Goal: Task Accomplishment & Management: Complete application form

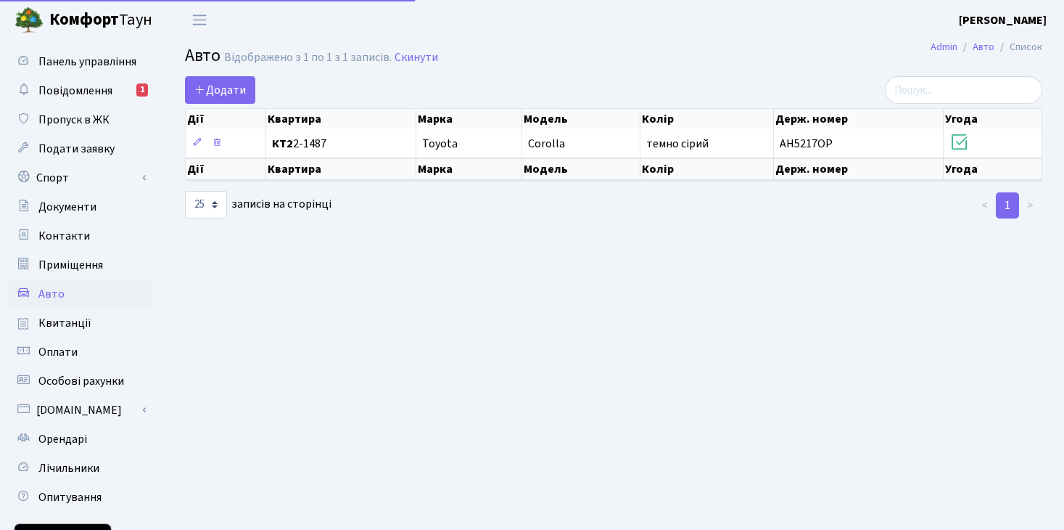
select select "25"
click at [72, 120] on span "Пропуск в ЖК" at bounding box center [73, 120] width 71 height 16
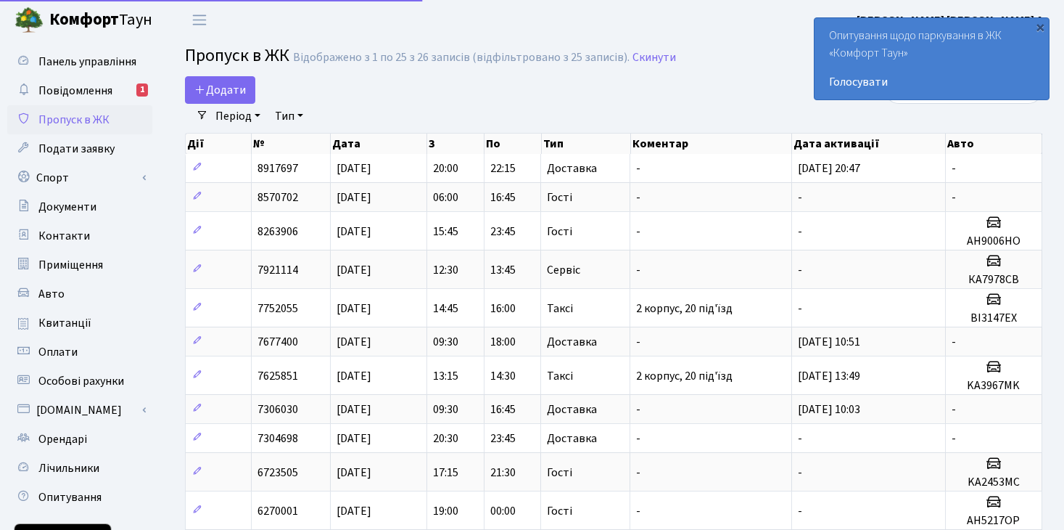
select select "25"
click at [225, 91] on span "Додати" at bounding box center [220, 90] width 52 height 16
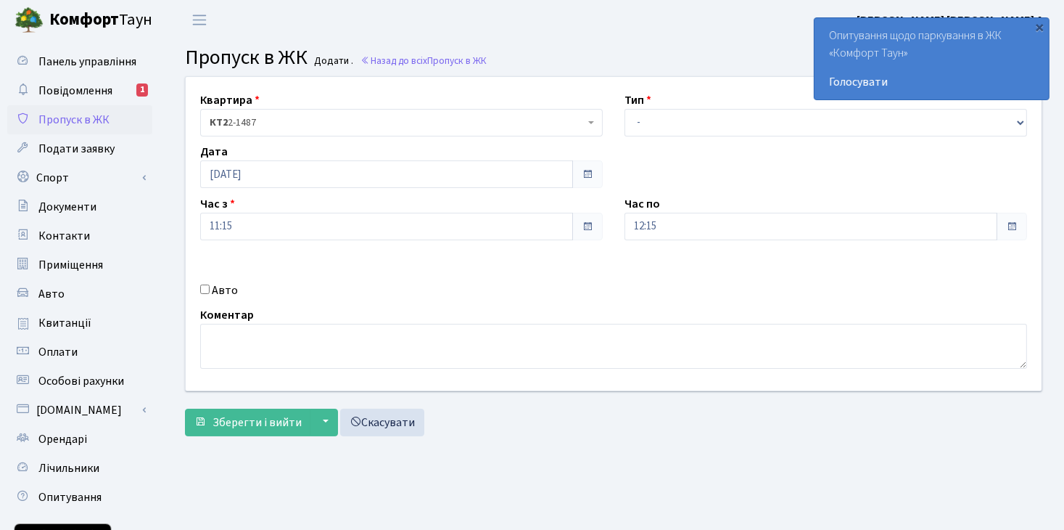
click at [1011, 223] on span at bounding box center [1012, 227] width 12 height 12
click at [826, 227] on input "12:15" at bounding box center [811, 227] width 373 height 28
click at [663, 387] on icon at bounding box center [664, 390] width 39 height 39
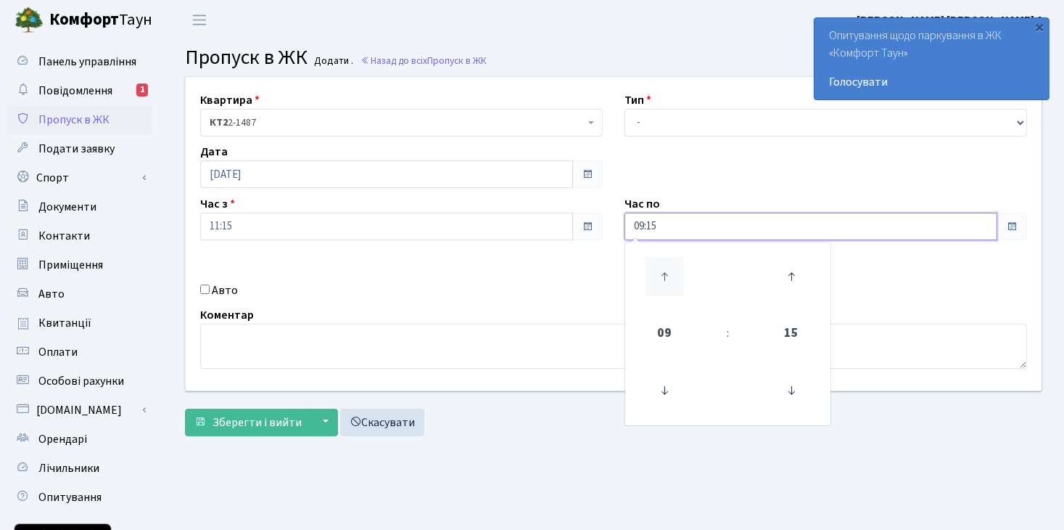
click at [664, 271] on icon at bounding box center [664, 276] width 39 height 39
click at [662, 271] on icon at bounding box center [664, 276] width 39 height 39
click at [662, 272] on icon at bounding box center [664, 276] width 39 height 39
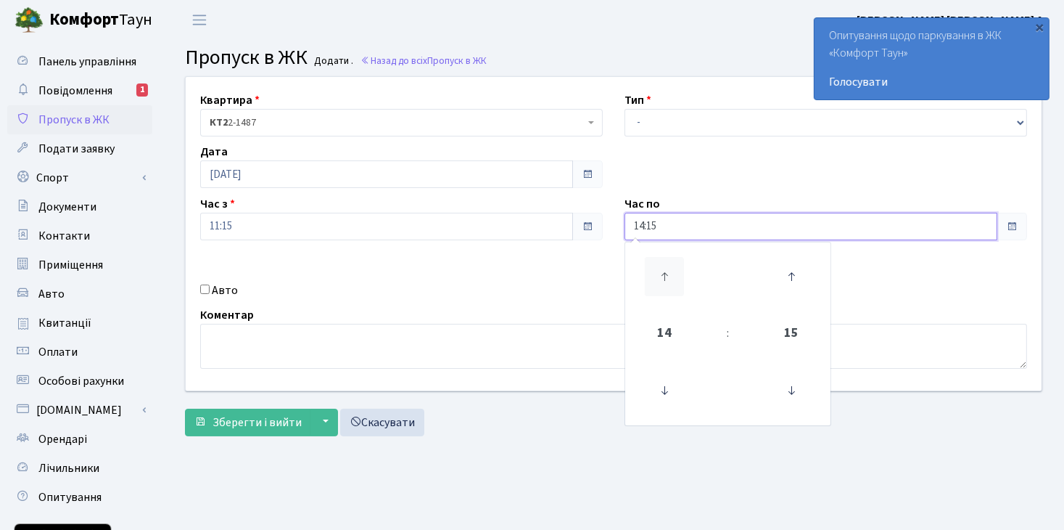
click at [662, 272] on icon at bounding box center [664, 276] width 39 height 39
type input "16:15"
click at [506, 310] on div "Коментар" at bounding box center [613, 337] width 849 height 62
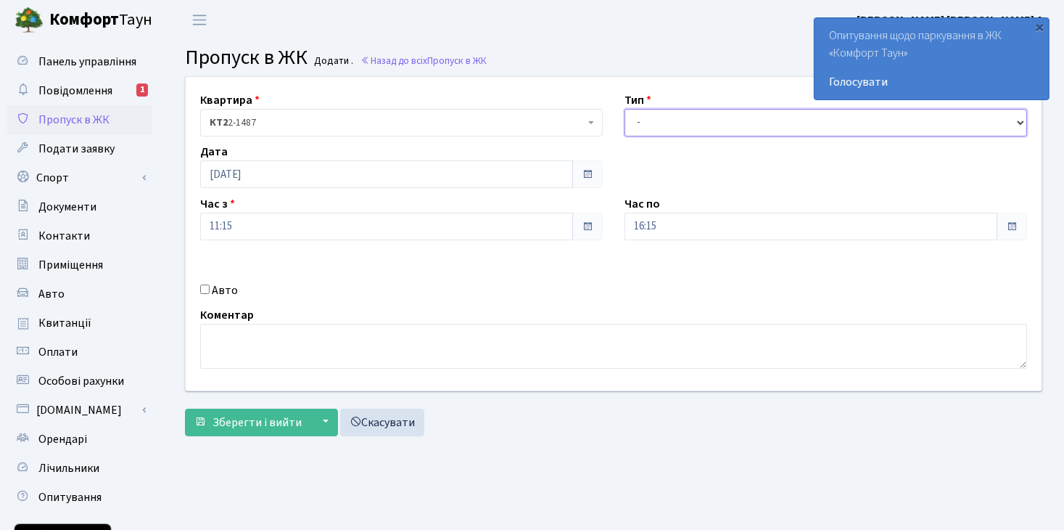
click at [1024, 120] on select "- Доставка Таксі Гості Сервіс" at bounding box center [826, 123] width 403 height 28
select select "1"
click at [625, 109] on select "- Доставка Таксі Гості Сервіс" at bounding box center [826, 123] width 403 height 28
click at [253, 418] on span "Зберегти і вийти" at bounding box center [257, 422] width 89 height 16
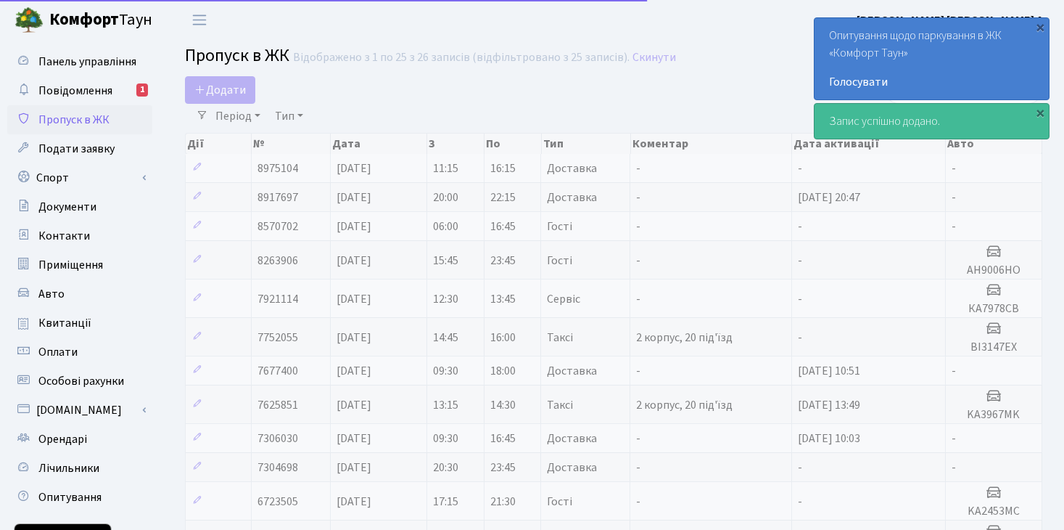
select select "25"
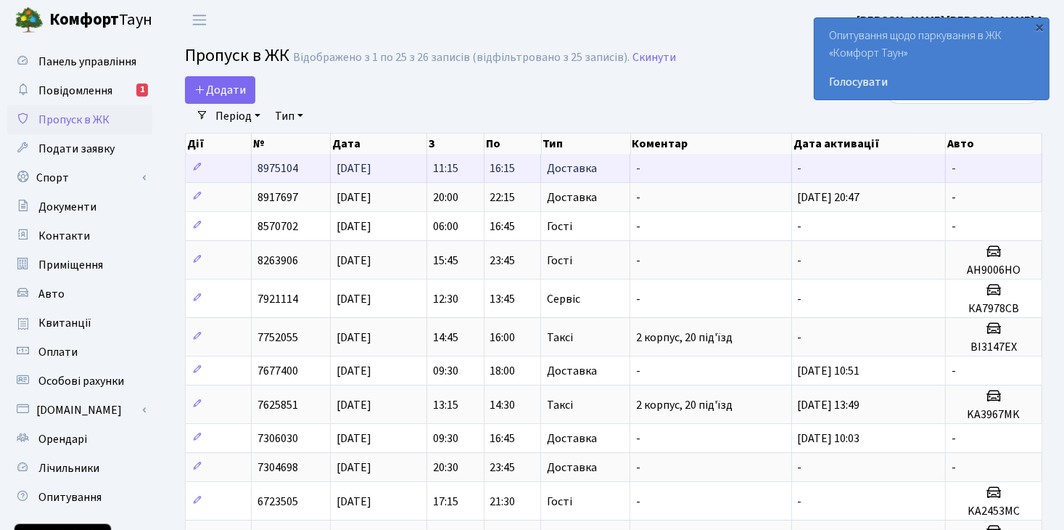
click at [579, 166] on span "Доставка" at bounding box center [572, 169] width 50 height 12
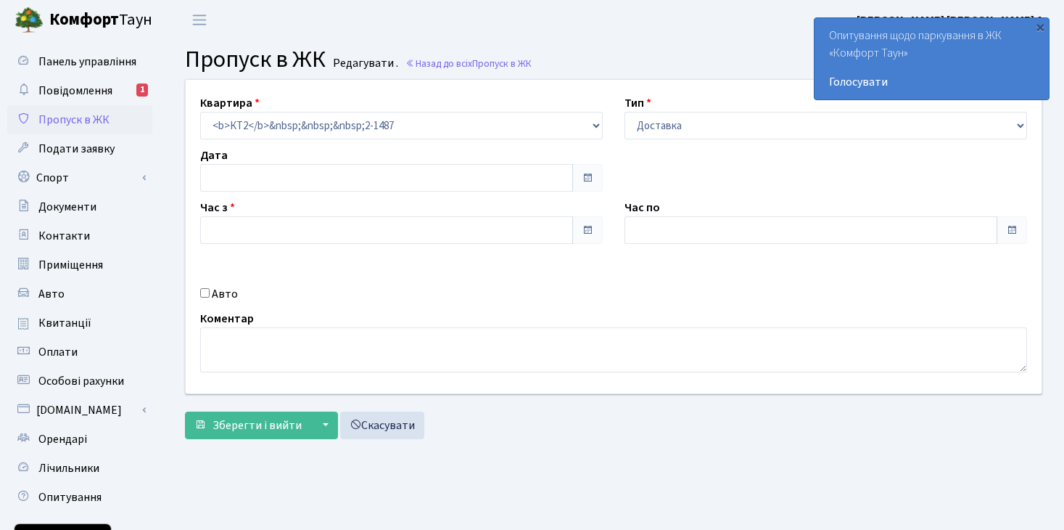
type input "[DATE]"
type input "11:15"
type input "16:15"
click at [67, 146] on span "Подати заявку" at bounding box center [76, 149] width 76 height 16
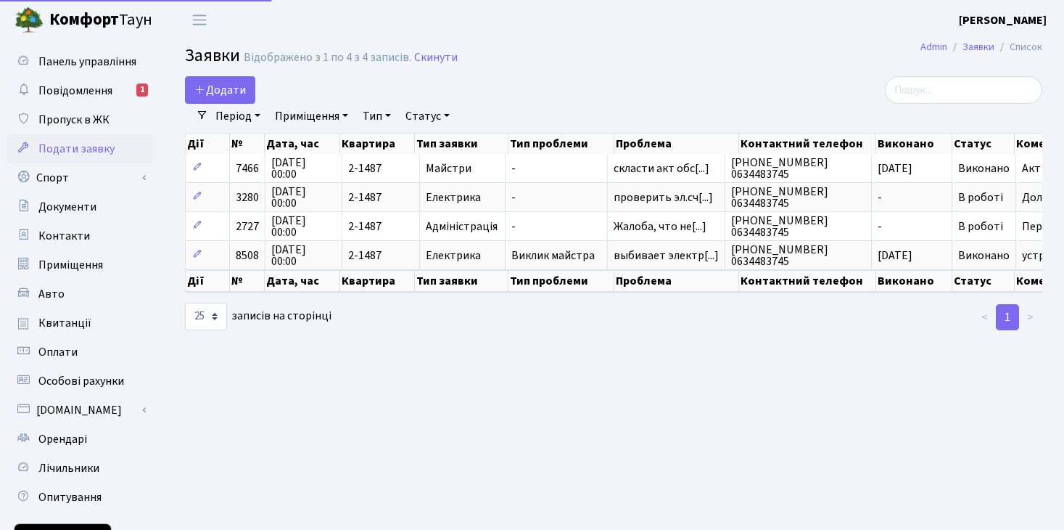
select select "25"
click at [65, 114] on span "Пропуск в ЖК" at bounding box center [73, 120] width 71 height 16
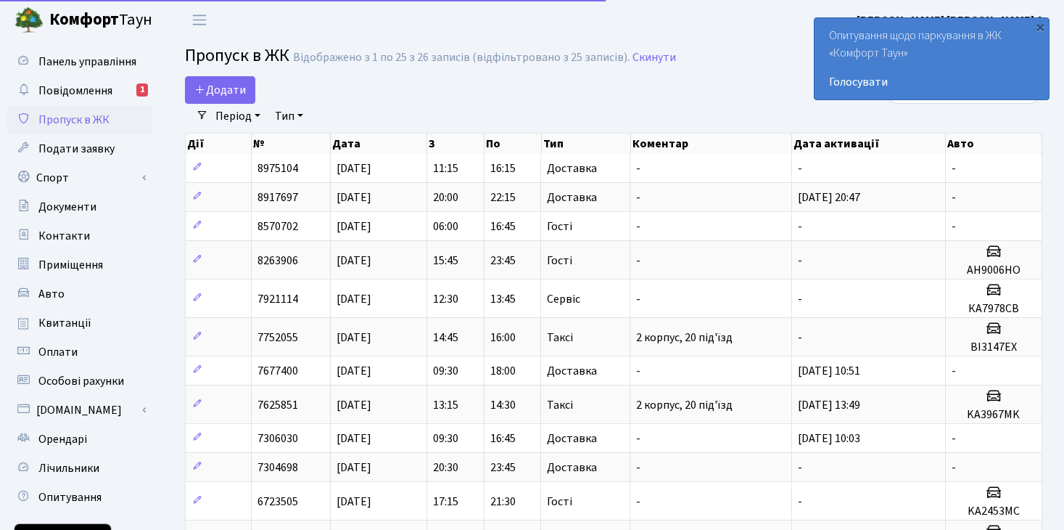
select select "25"
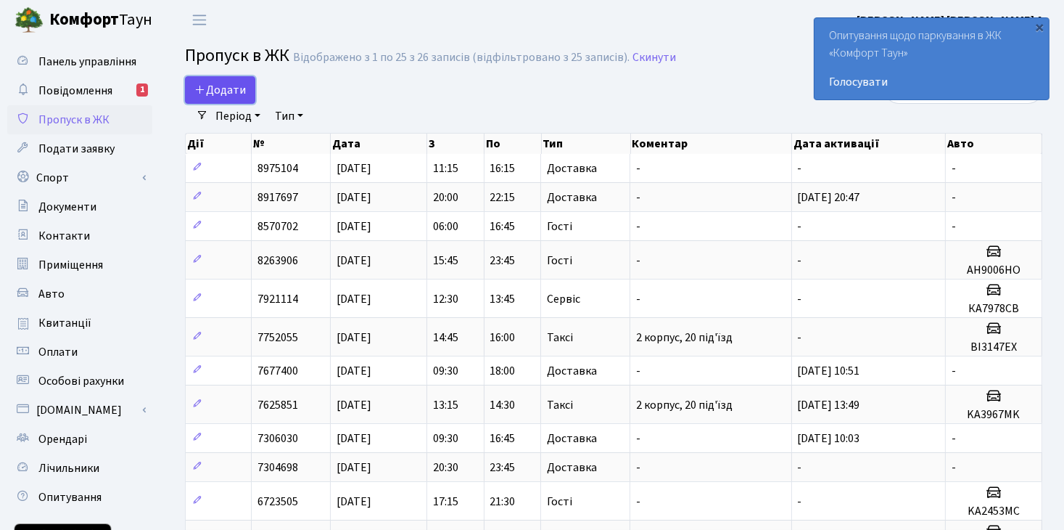
click at [218, 88] on span "Додати" at bounding box center [220, 90] width 52 height 16
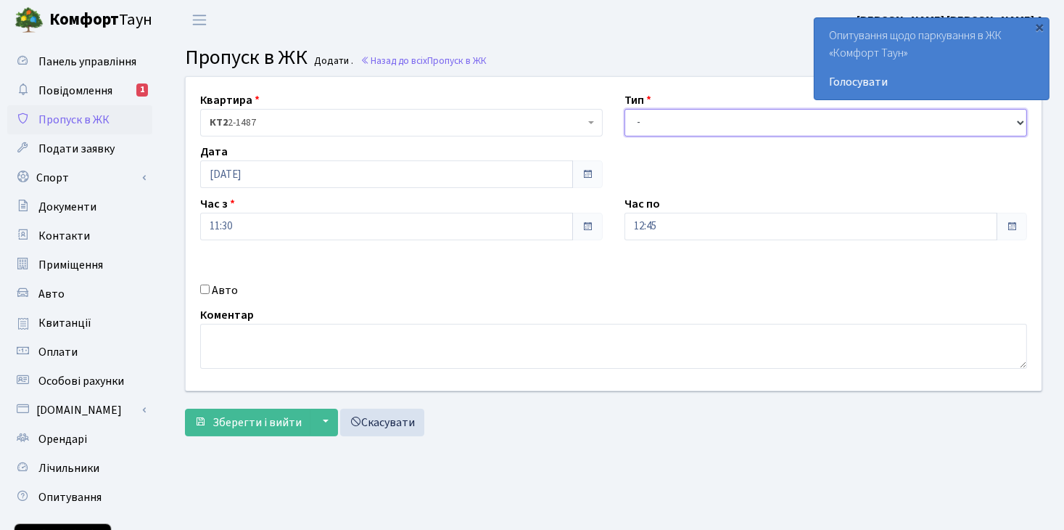
drag, startPoint x: 1019, startPoint y: 120, endPoint x: 991, endPoint y: 133, distance: 30.5
click at [1019, 123] on select "- Доставка Таксі Гості Сервіс" at bounding box center [826, 123] width 403 height 28
select select "1"
click at [625, 109] on select "- Доставка Таксі Гості Сервіс" at bounding box center [826, 123] width 403 height 28
click at [1009, 223] on span at bounding box center [1012, 227] width 12 height 12
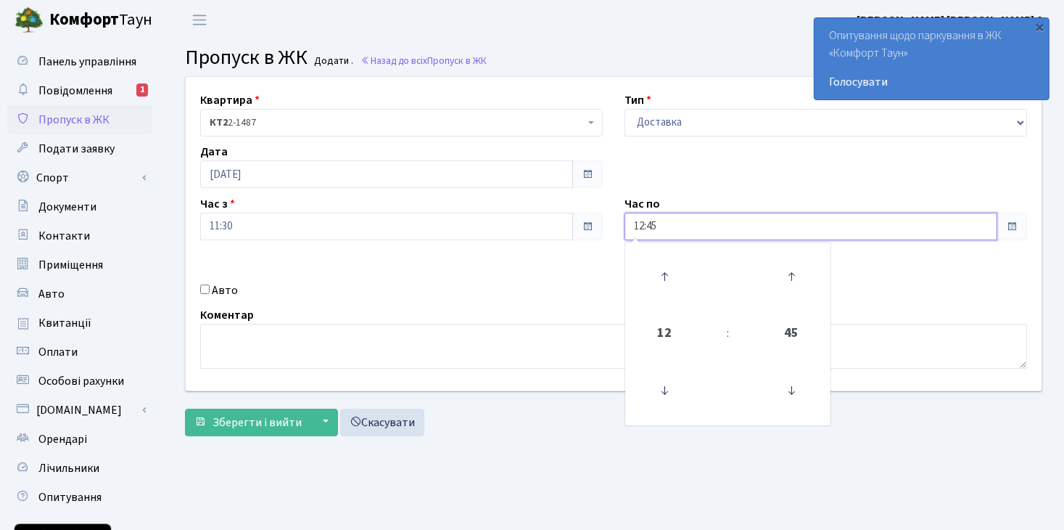
click at [698, 227] on input "12:45" at bounding box center [811, 227] width 373 height 28
click at [662, 276] on icon at bounding box center [664, 276] width 39 height 39
type input "13:45"
click at [665, 326] on span "13" at bounding box center [664, 332] width 39 height 39
click at [203, 285] on input "Авто" at bounding box center [204, 288] width 9 height 9
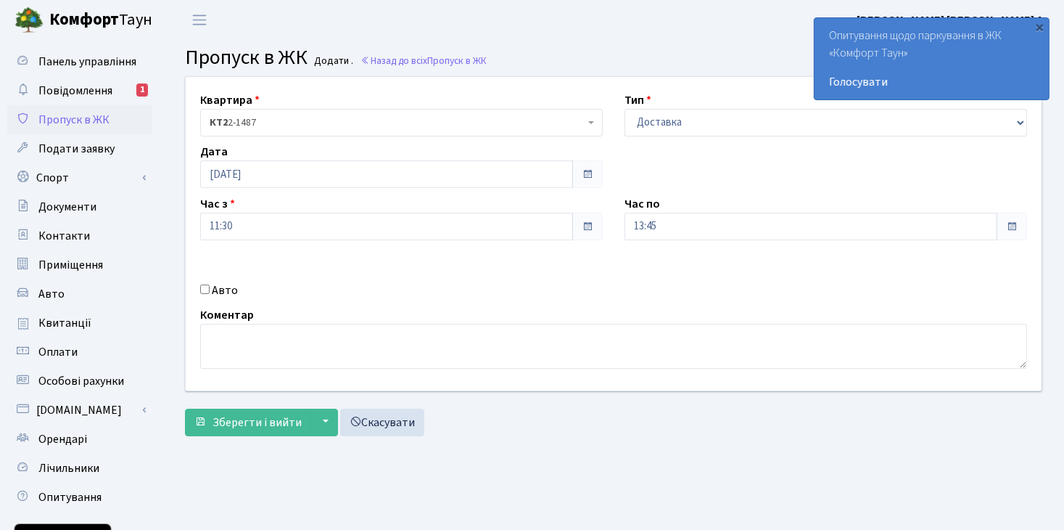
checkbox input "true"
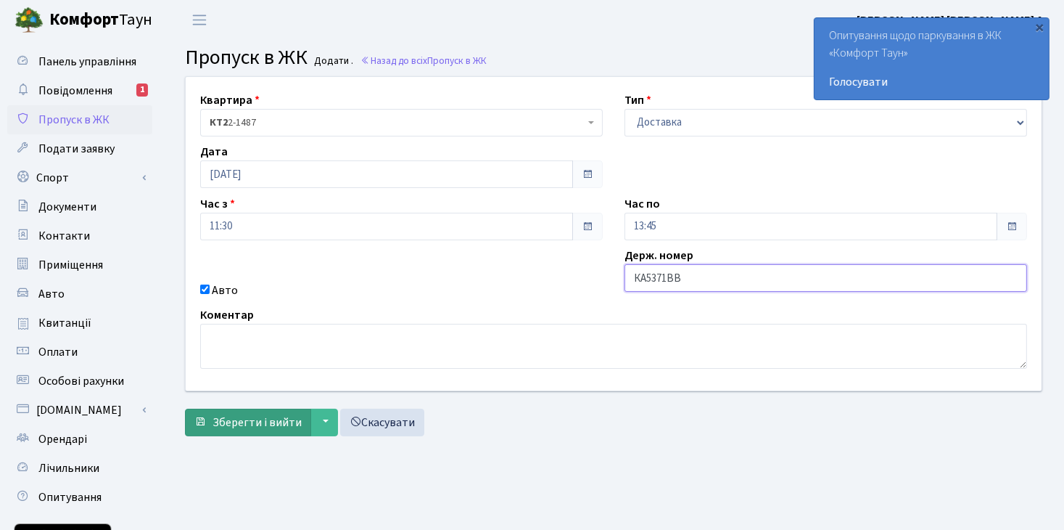
type input "КА5371ВВ"
click at [257, 418] on span "Зберегти і вийти" at bounding box center [257, 422] width 89 height 16
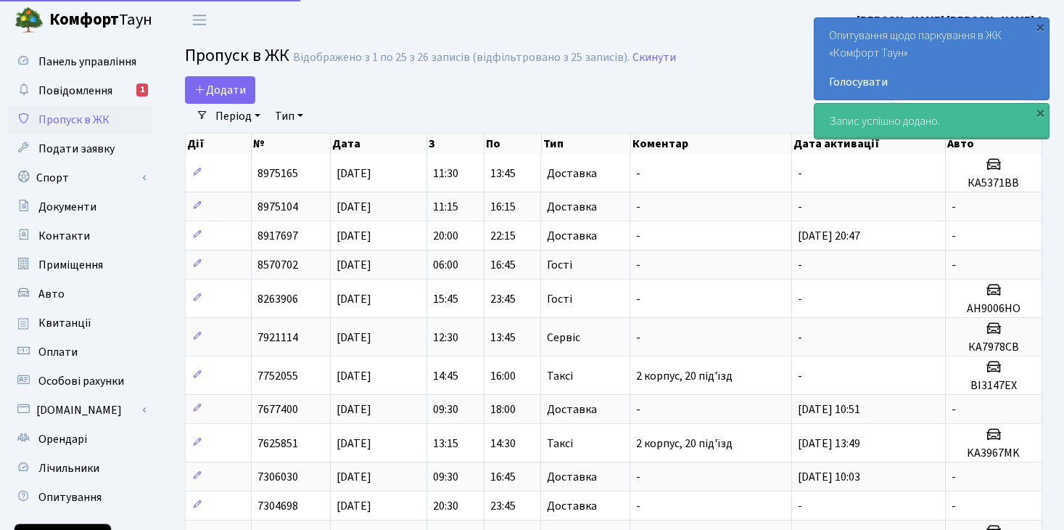
select select "25"
